Goal: Navigation & Orientation: Find specific page/section

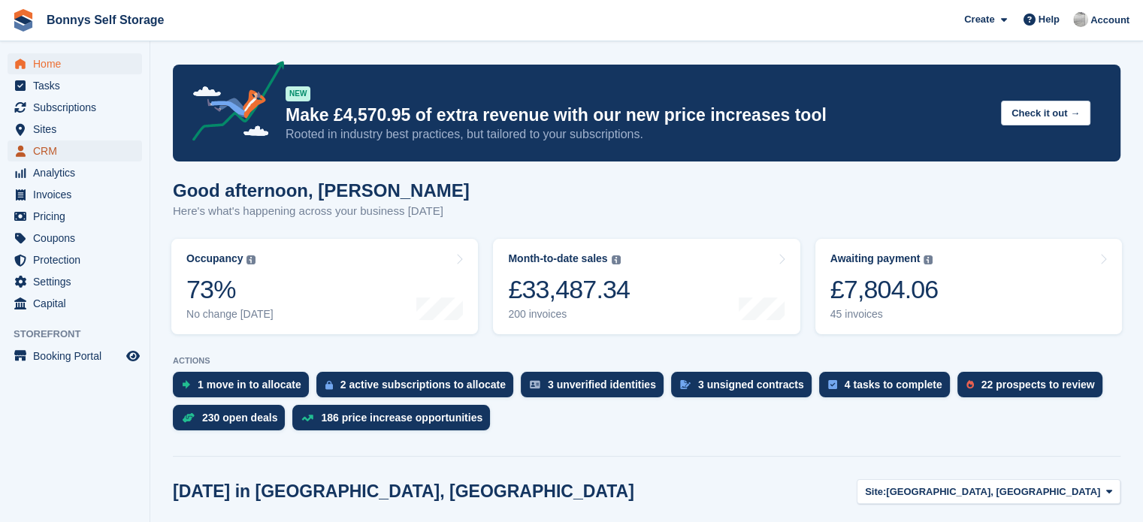
click at [46, 151] on span "CRM" at bounding box center [78, 151] width 90 height 21
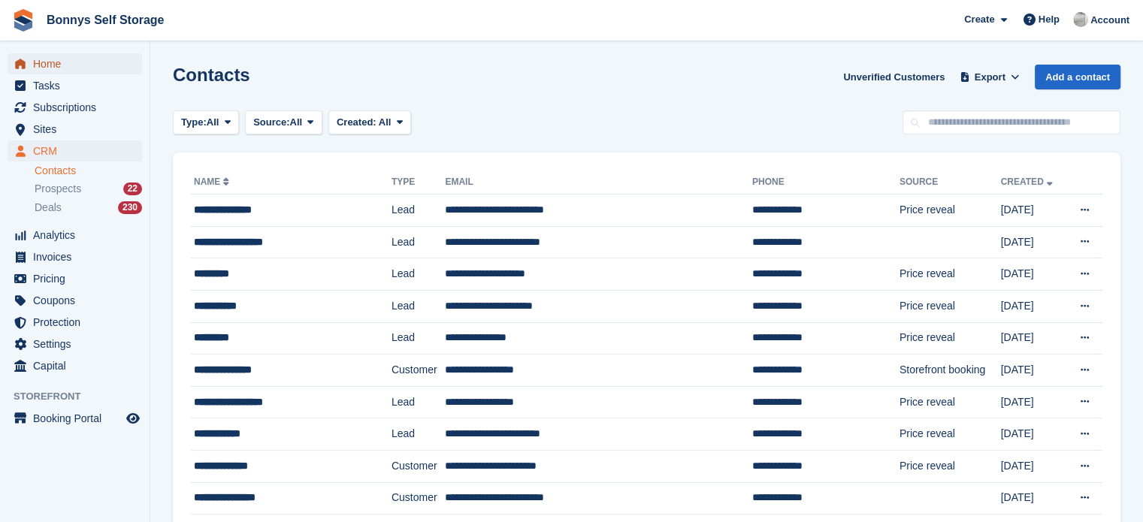
click at [55, 66] on span "Home" at bounding box center [78, 63] width 90 height 21
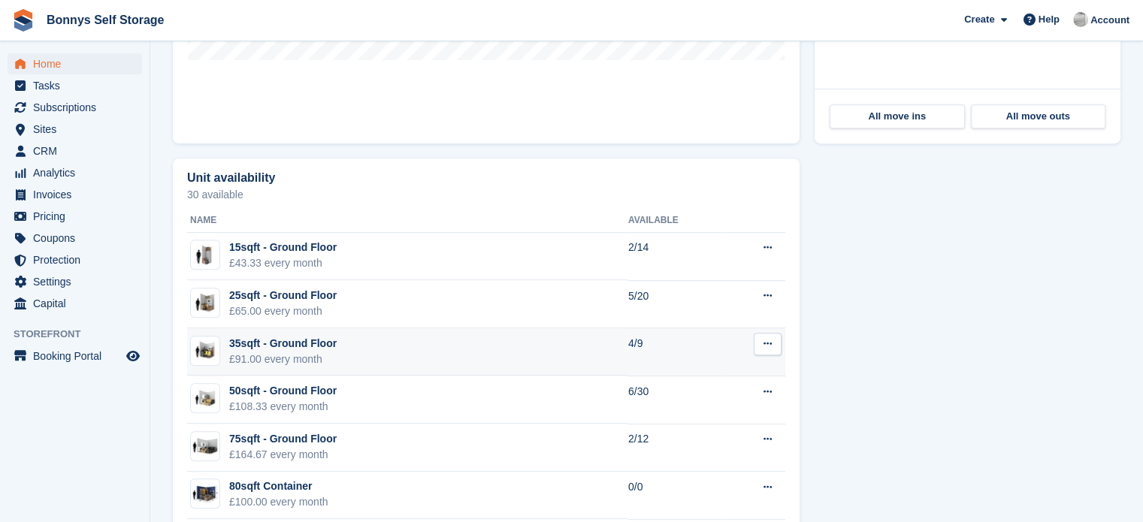
scroll to position [760, 0]
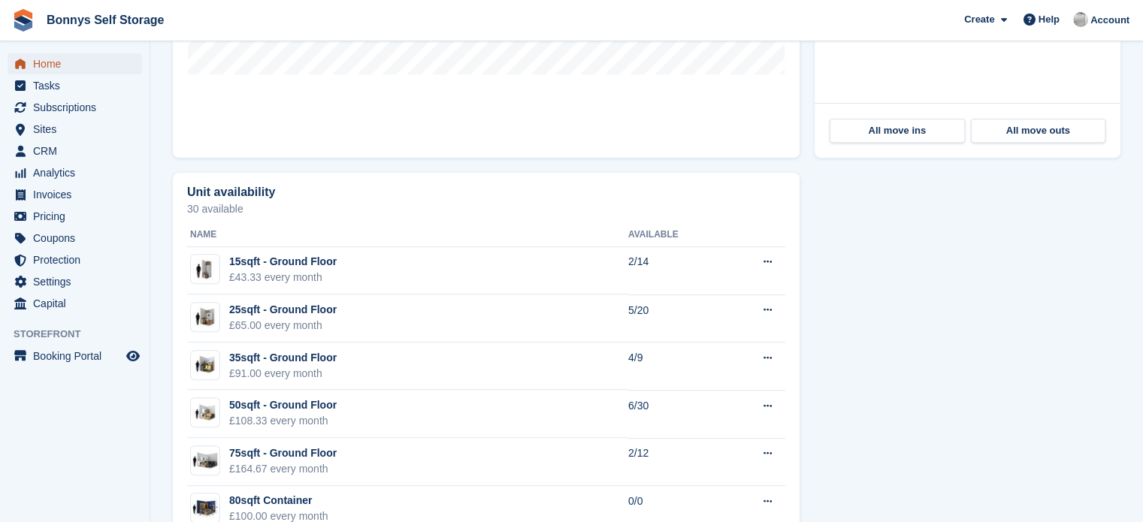
click at [57, 66] on span "Home" at bounding box center [78, 63] width 90 height 21
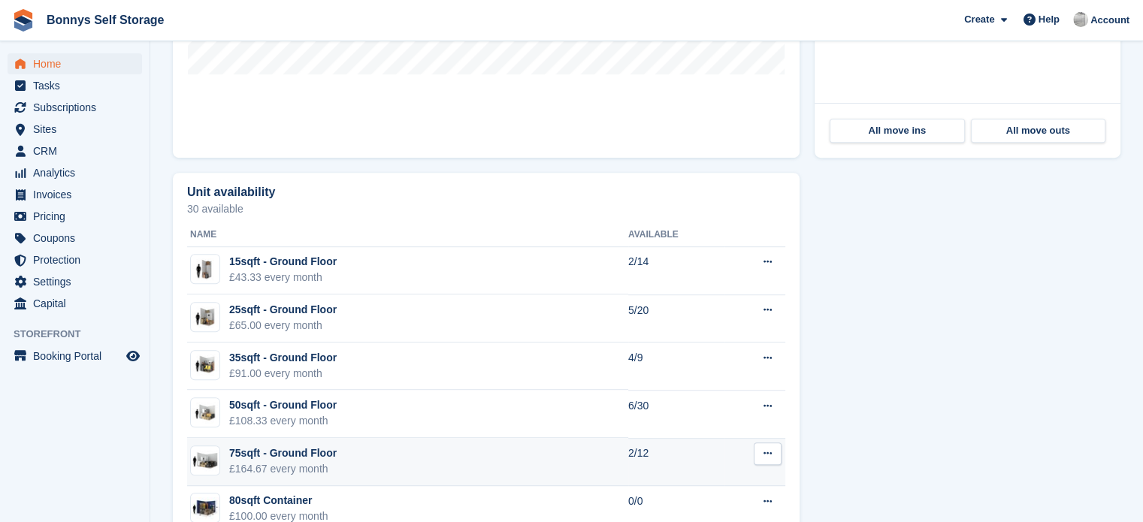
scroll to position [0, 0]
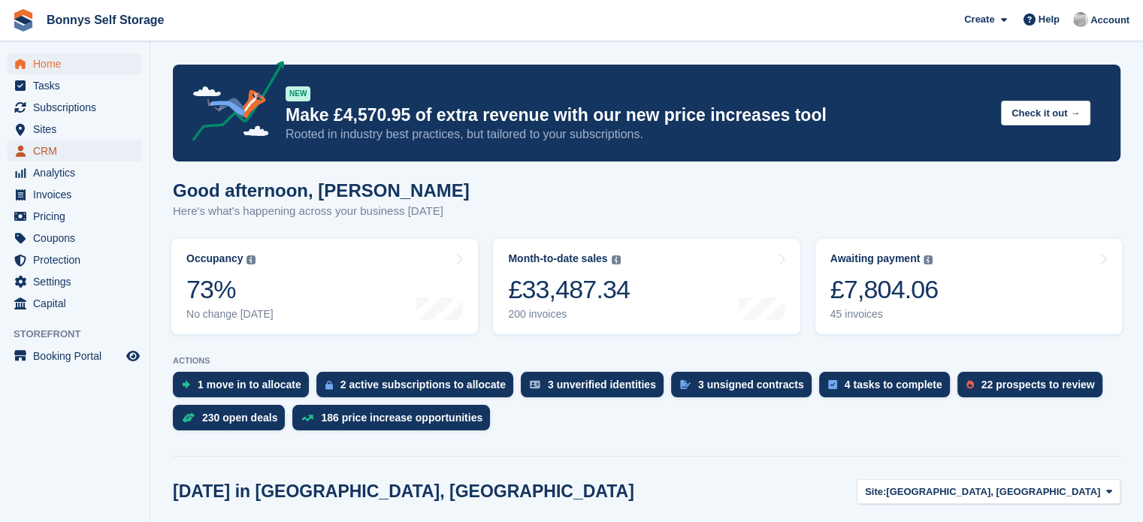
click at [47, 148] on span "CRM" at bounding box center [78, 151] width 90 height 21
